Goal: Task Accomplishment & Management: Manage account settings

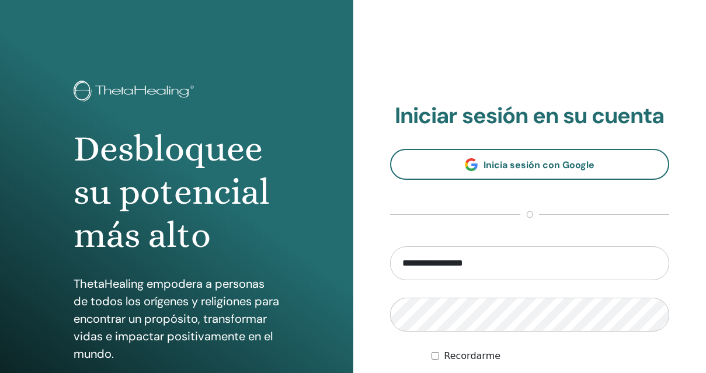
drag, startPoint x: 423, startPoint y: 264, endPoint x: 378, endPoint y: 262, distance: 44.4
click at [378, 262] on div "**********" at bounding box center [529, 280] width 353 height 560
type input "**********"
click at [417, 293] on form "**********" at bounding box center [530, 328] width 280 height 165
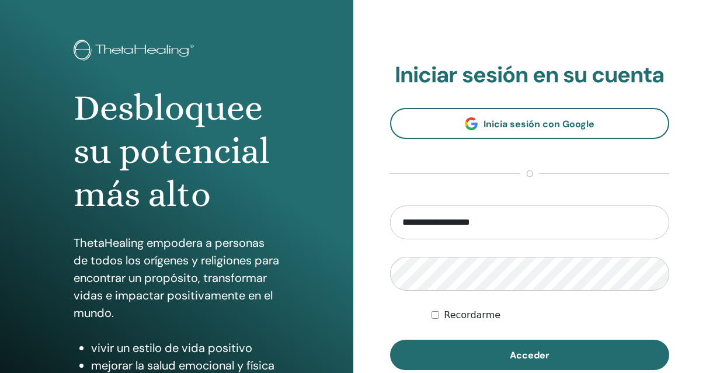
scroll to position [48, 0]
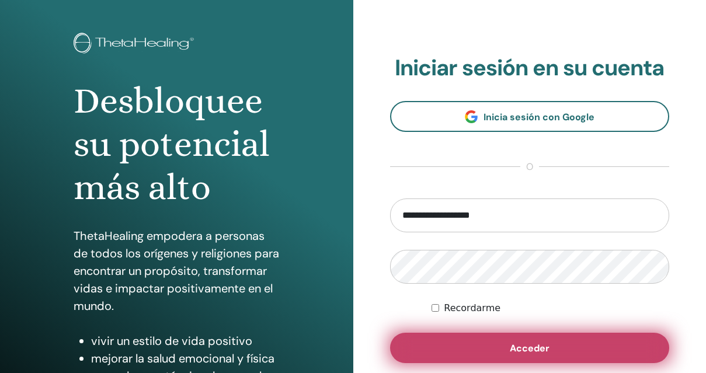
click at [483, 348] on button "Acceder" at bounding box center [530, 348] width 280 height 30
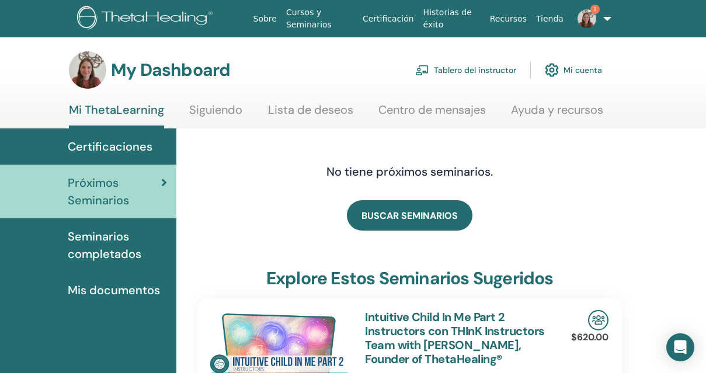
click at [486, 69] on link "Tablero del instructor" at bounding box center [465, 70] width 101 height 26
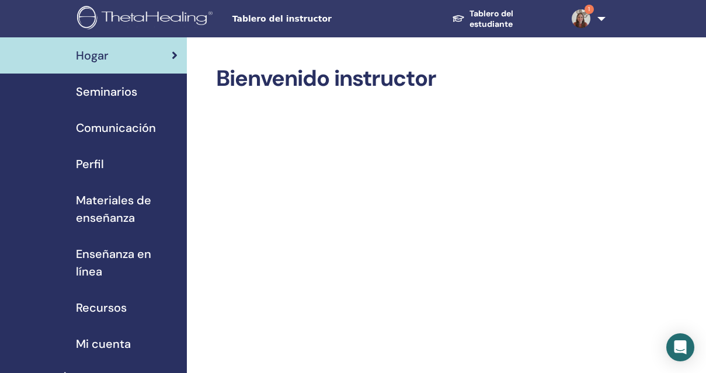
click at [113, 92] on span "Seminarios" at bounding box center [106, 92] width 61 height 18
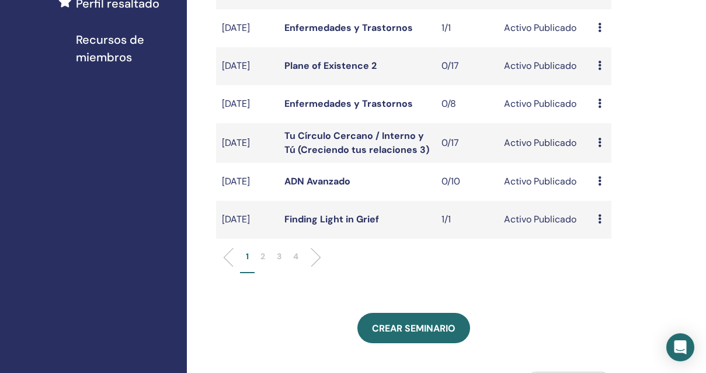
scroll to position [378, 0]
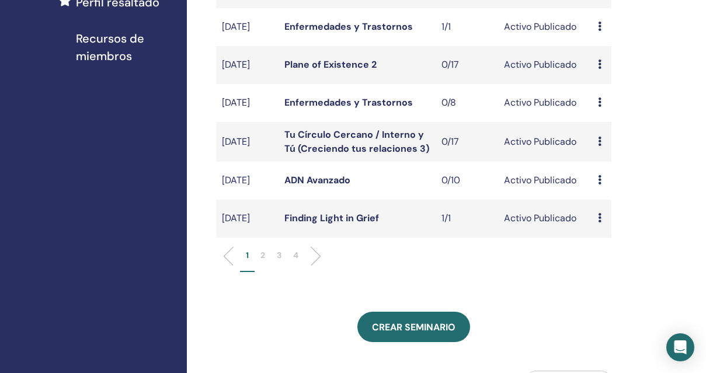
click at [263, 262] on p "2" at bounding box center [262, 255] width 5 height 12
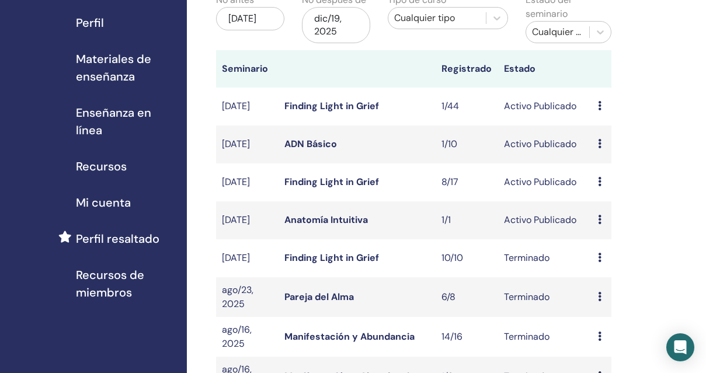
scroll to position [124, 0]
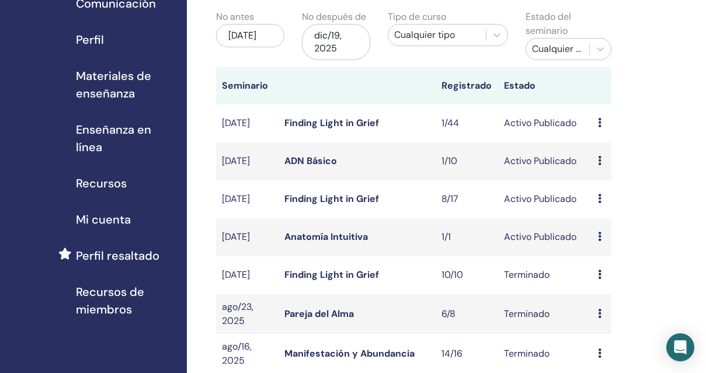
click at [599, 203] on icon at bounding box center [600, 198] width 4 height 9
click at [596, 247] on link "asistentes" at bounding box center [610, 248] width 44 height 12
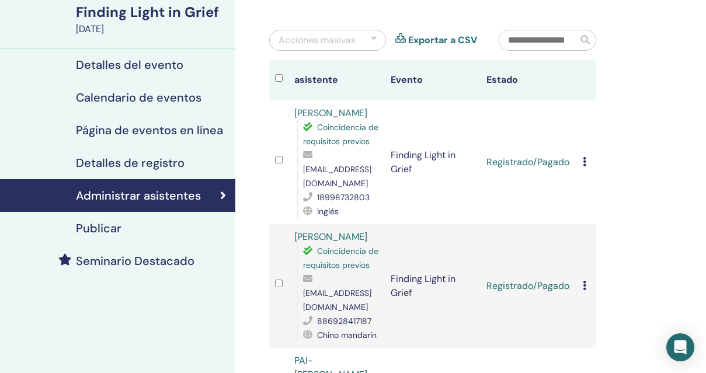
scroll to position [103, 0]
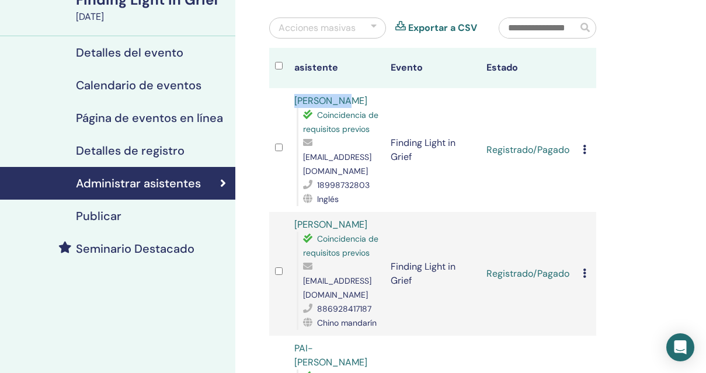
drag, startPoint x: 354, startPoint y: 101, endPoint x: 294, endPoint y: 106, distance: 60.3
click at [294, 106] on div "shi yuanyu Coincidencia de requisitos previos 472826634@qq.com 18998732803 Ingl…" at bounding box center [336, 150] width 85 height 112
copy link "shi yuanyu"
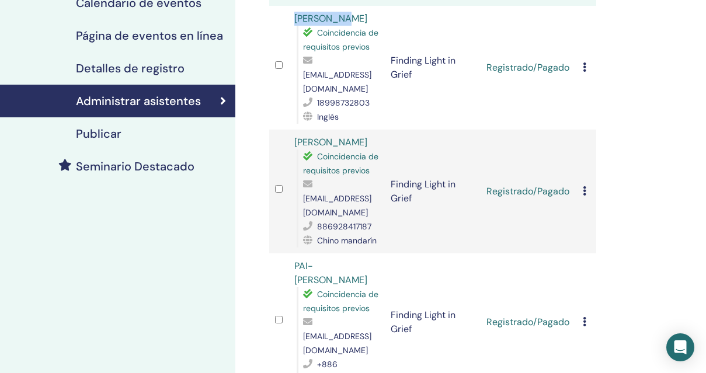
scroll to position [186, 0]
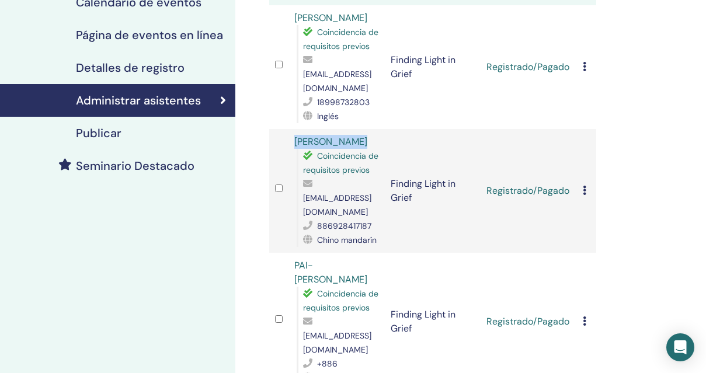
drag, startPoint x: 379, startPoint y: 131, endPoint x: 294, endPoint y: 134, distance: 84.7
click at [294, 134] on td "Changchuan Wu Coincidencia de requisitos previos taofmly@gmail.com 886928417187…" at bounding box center [336, 191] width 96 height 124
copy link "Changchuan Wu"
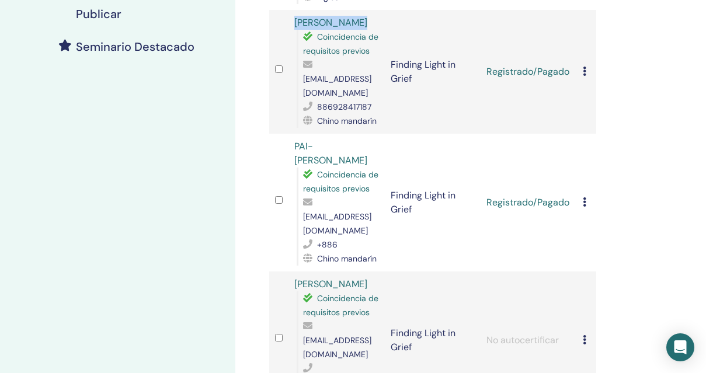
scroll to position [304, 0]
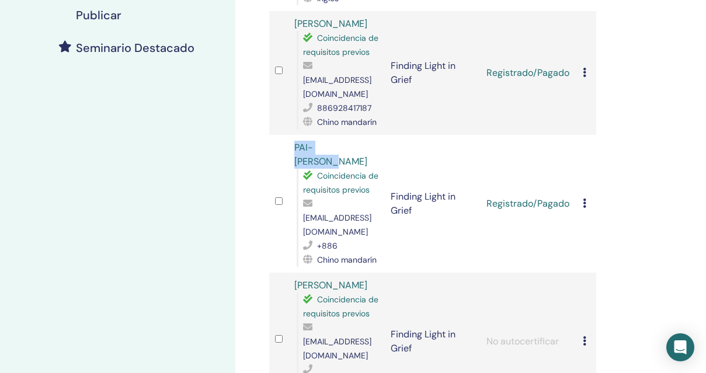
drag, startPoint x: 365, startPoint y: 119, endPoint x: 294, endPoint y: 121, distance: 71.2
click at [294, 141] on div "PAI-YU CHENG Coincidencia de requisitos previos jbyio940311@gmail.com +886 Chin…" at bounding box center [336, 204] width 85 height 126
copy link "PAI-YU CHENG"
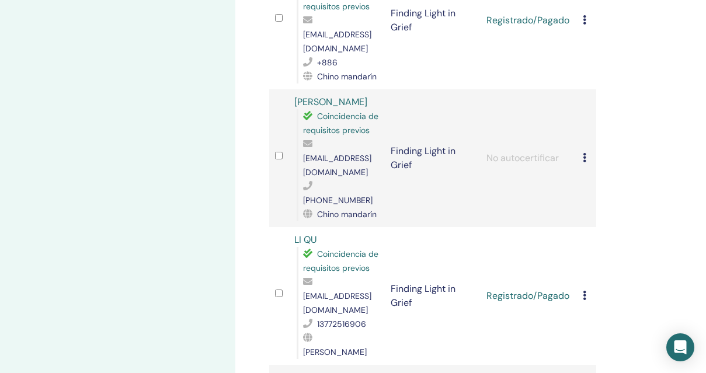
scroll to position [489, 0]
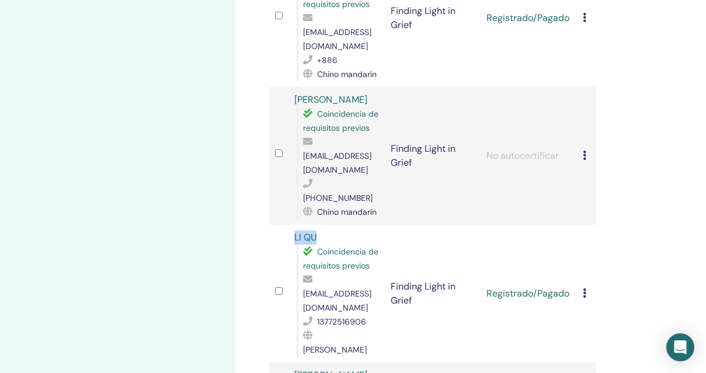
drag, startPoint x: 322, startPoint y: 166, endPoint x: 294, endPoint y: 168, distance: 28.1
click at [294, 225] on td "LI QU Coincidencia de requisitos previos 32372783@qq.com 13772516906 chino wu" at bounding box center [336, 294] width 96 height 138
copy link "LI QU"
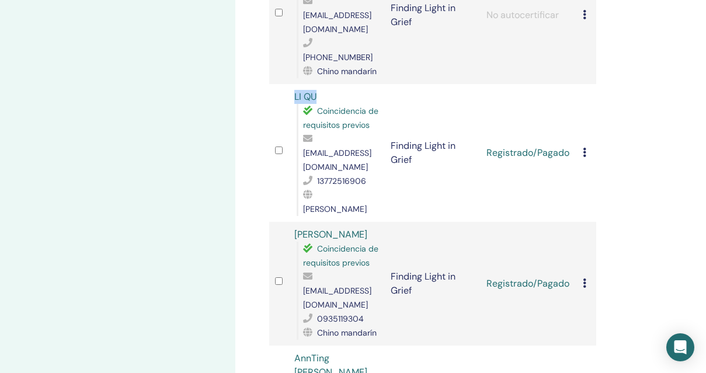
scroll to position [631, 0]
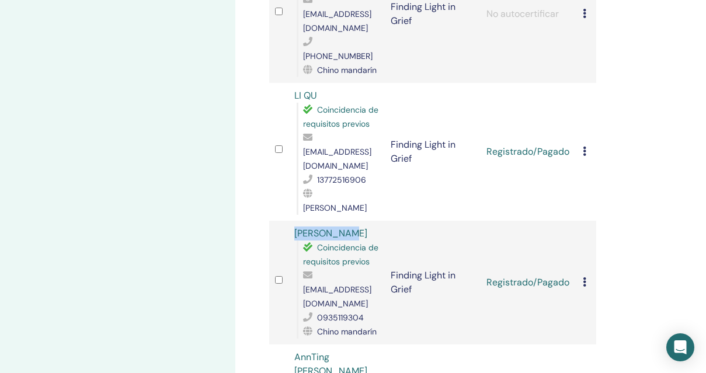
drag, startPoint x: 355, startPoint y: 137, endPoint x: 293, endPoint y: 137, distance: 62.5
click at [293, 221] on td "Lee Yu Hsun Coincidencia de requisitos previos yushun19@gmail.com 0935119304 Ch…" at bounding box center [336, 283] width 96 height 124
copy link "Lee Yu Hsun"
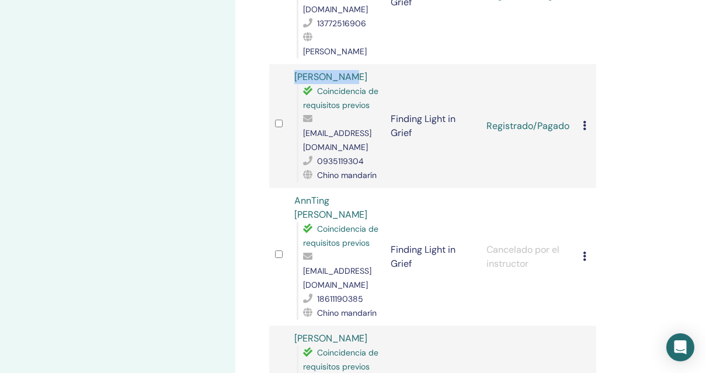
scroll to position [791, 0]
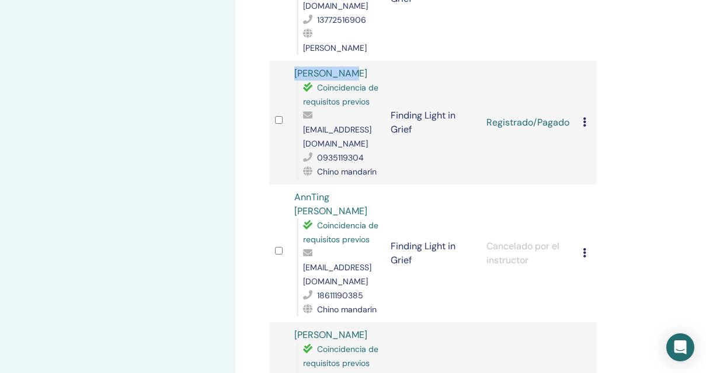
drag, startPoint x: 377, startPoint y: 195, endPoint x: 287, endPoint y: 198, distance: 90.5
copy tr "CHI-CHEN CHIEN"
